Goal: Task Accomplishment & Management: Manage account settings

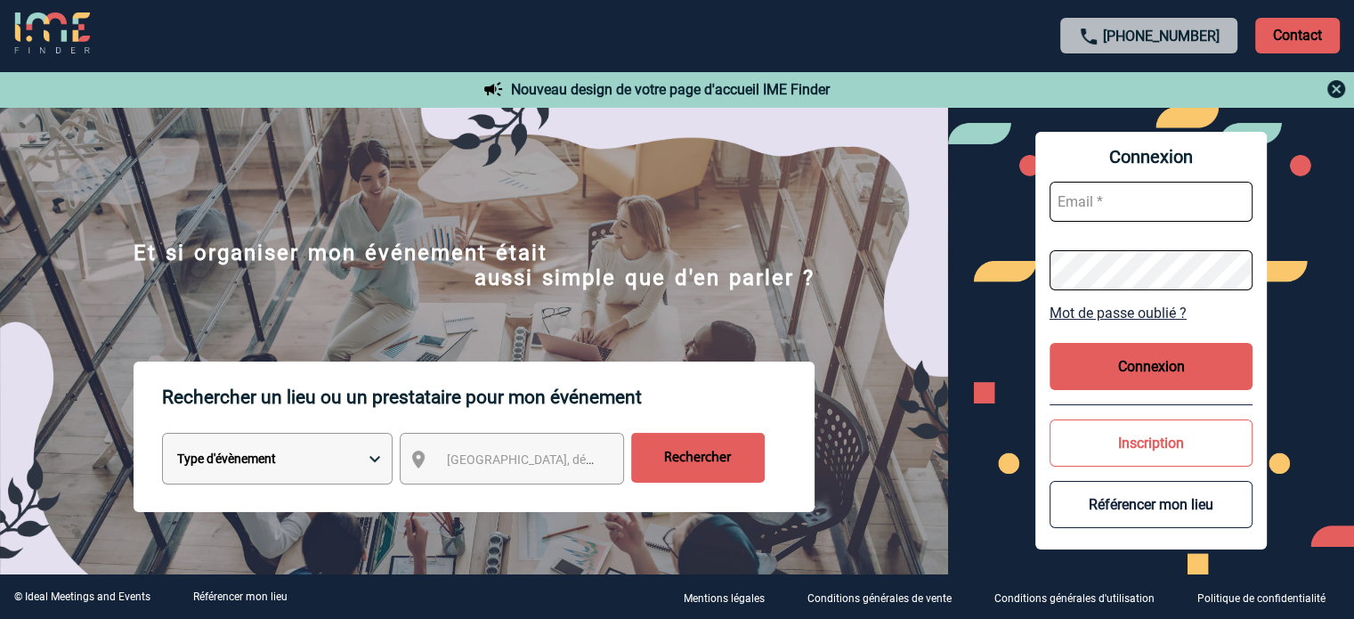
type input "eolu@mutavie.fr"
click at [1168, 368] on button "Connexion" at bounding box center [1150, 366] width 203 height 47
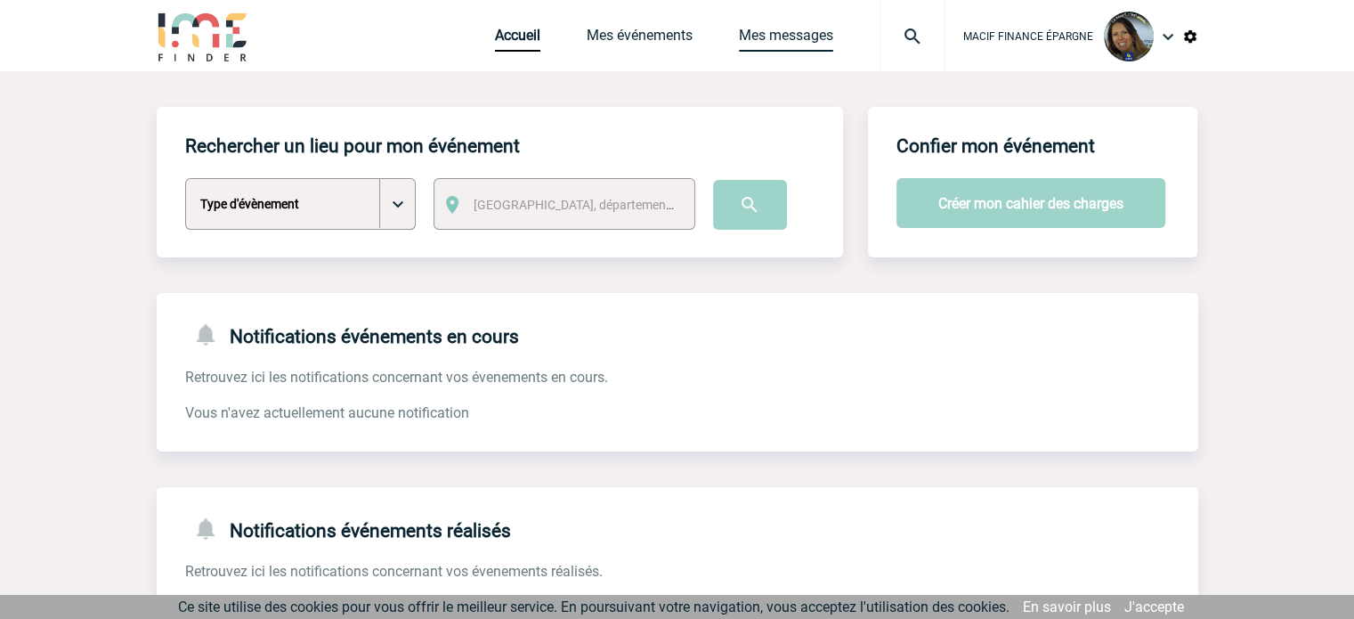
click at [792, 40] on link "Mes messages" at bounding box center [786, 39] width 94 height 25
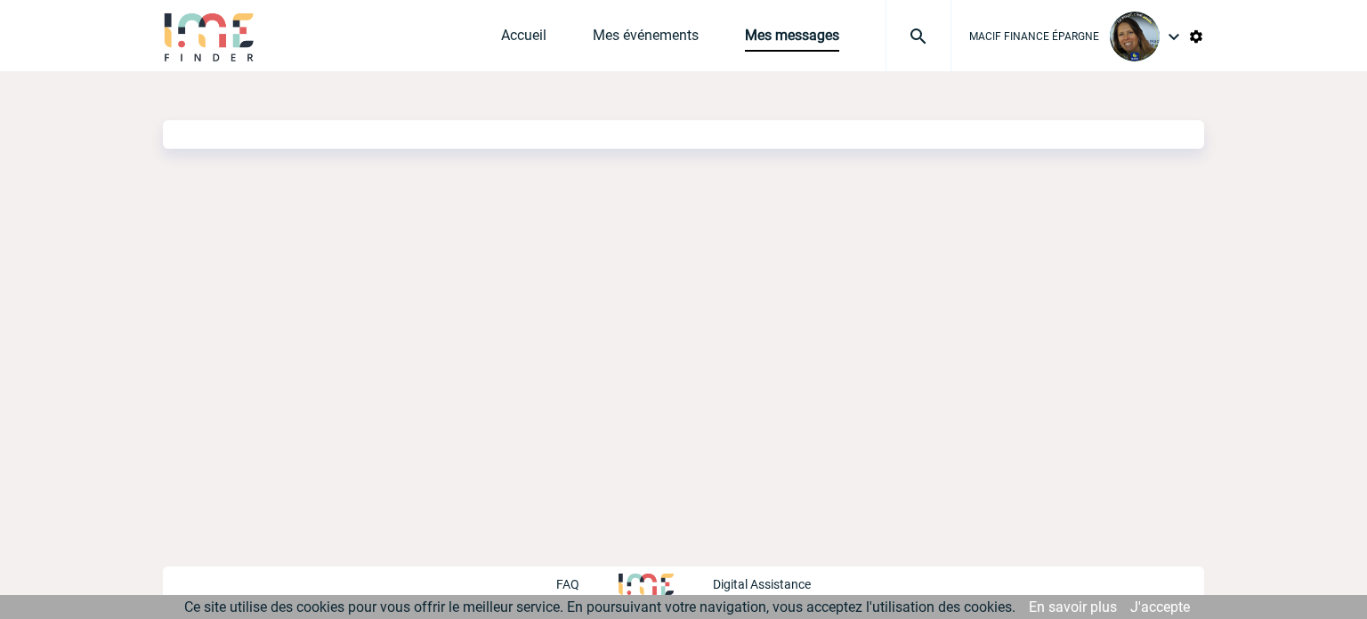
click at [636, 36] on link "Mes événements" at bounding box center [646, 39] width 106 height 25
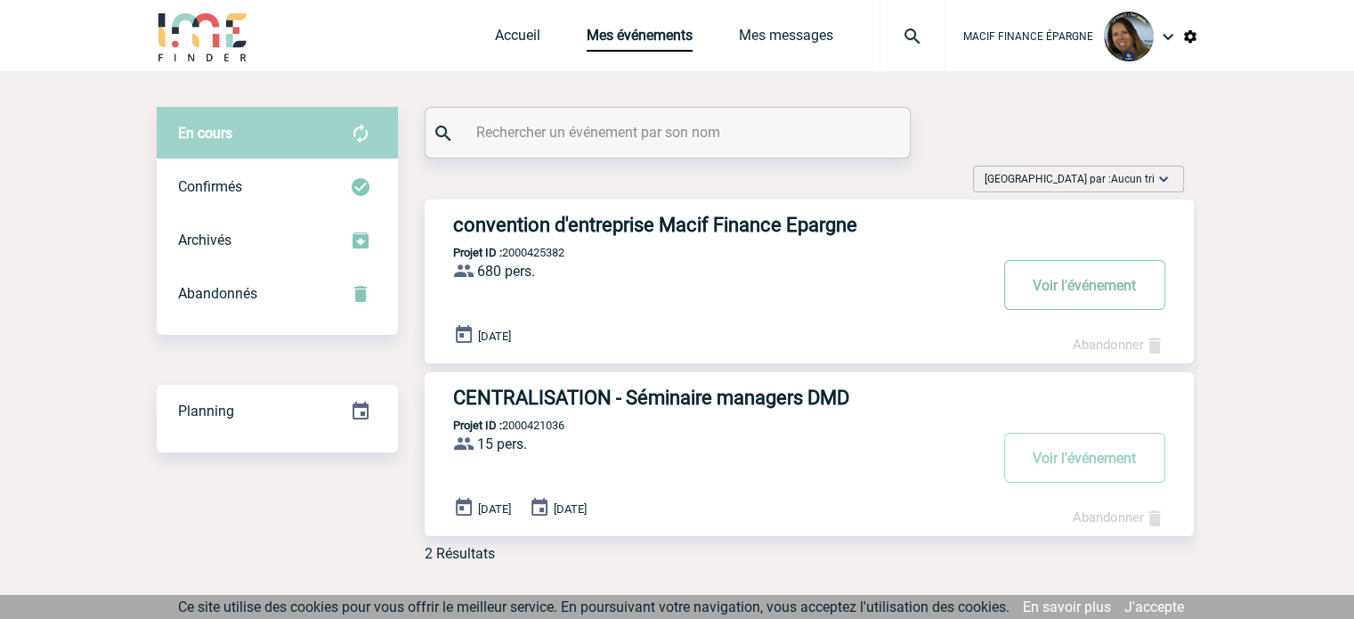
click at [1053, 285] on button "Voir l'événement" at bounding box center [1084, 285] width 161 height 50
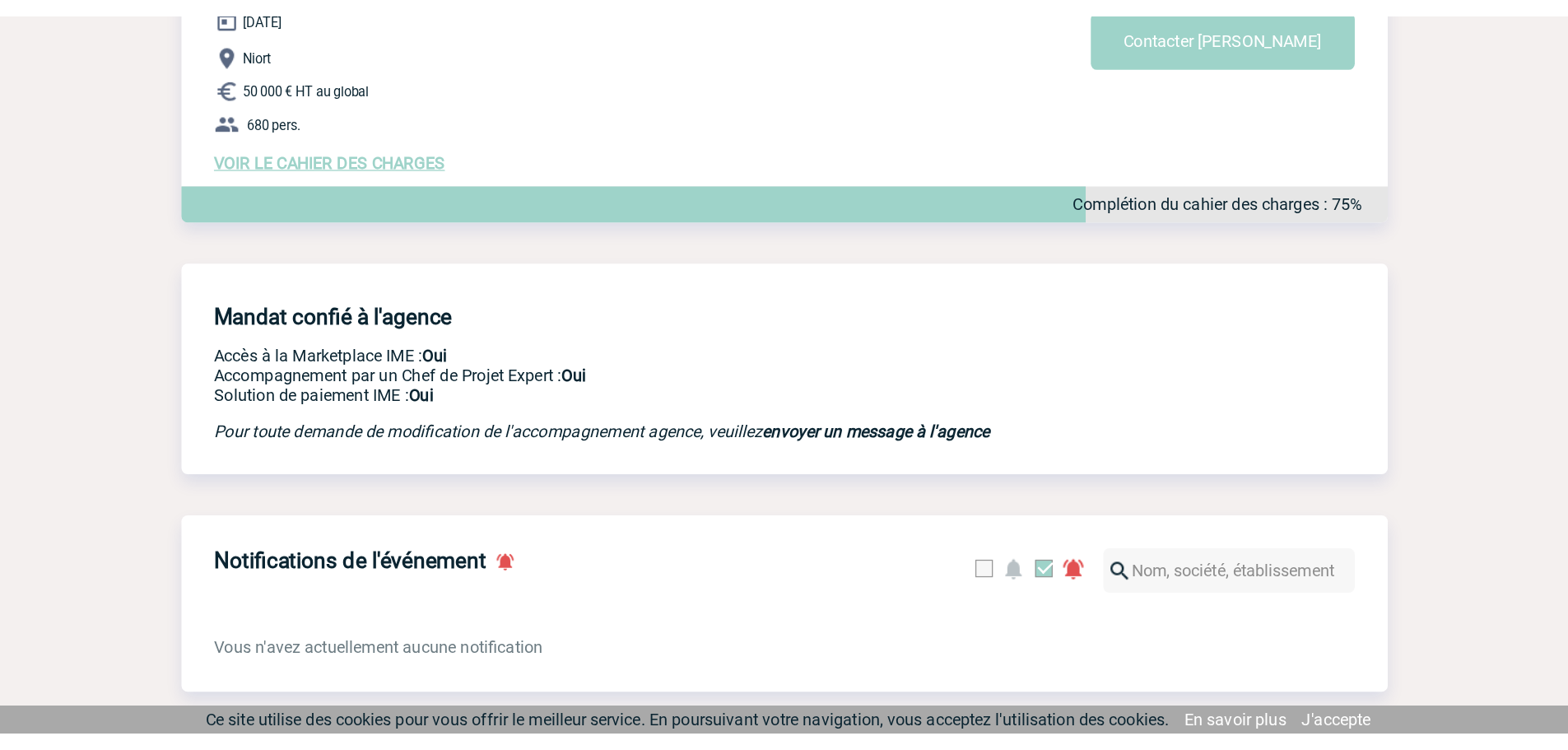
scroll to position [231, 0]
